Goal: Go to known website: Access a specific website the user already knows

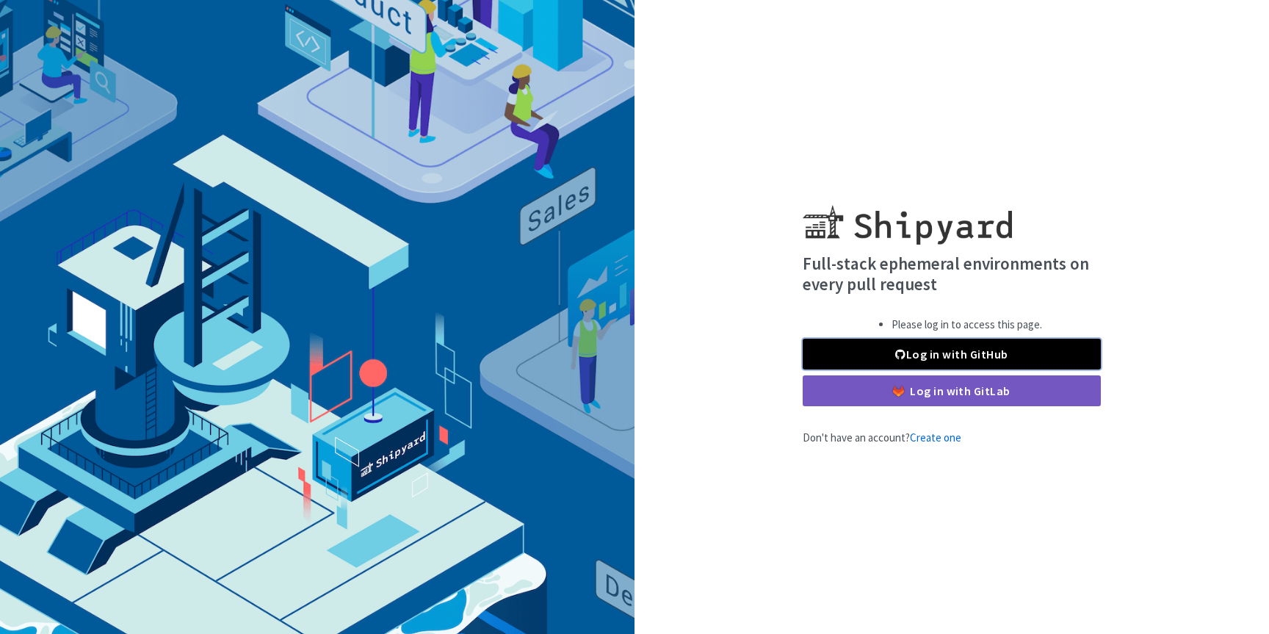
click at [861, 350] on link "Log in with GitHub" at bounding box center [952, 354] width 298 height 31
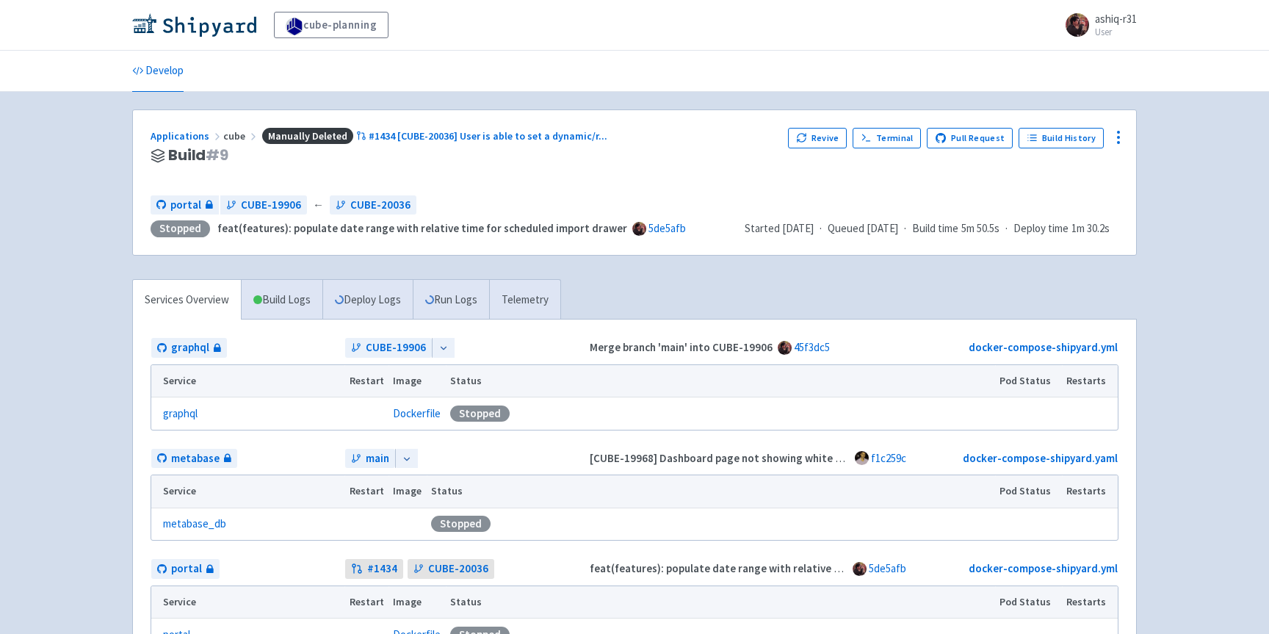
click at [226, 141] on span "cube" at bounding box center [241, 135] width 36 height 13
click at [198, 138] on link "Applications" at bounding box center [187, 135] width 73 height 13
